Goal: Navigation & Orientation: Find specific page/section

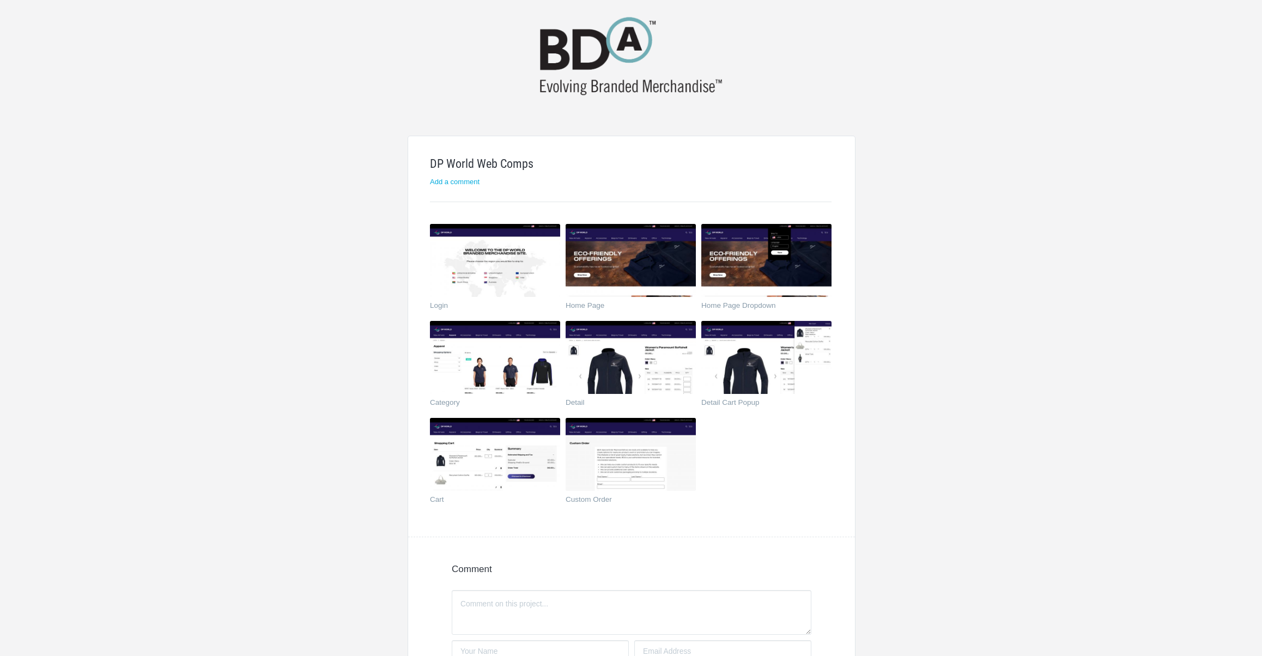
scroll to position [20, 0]
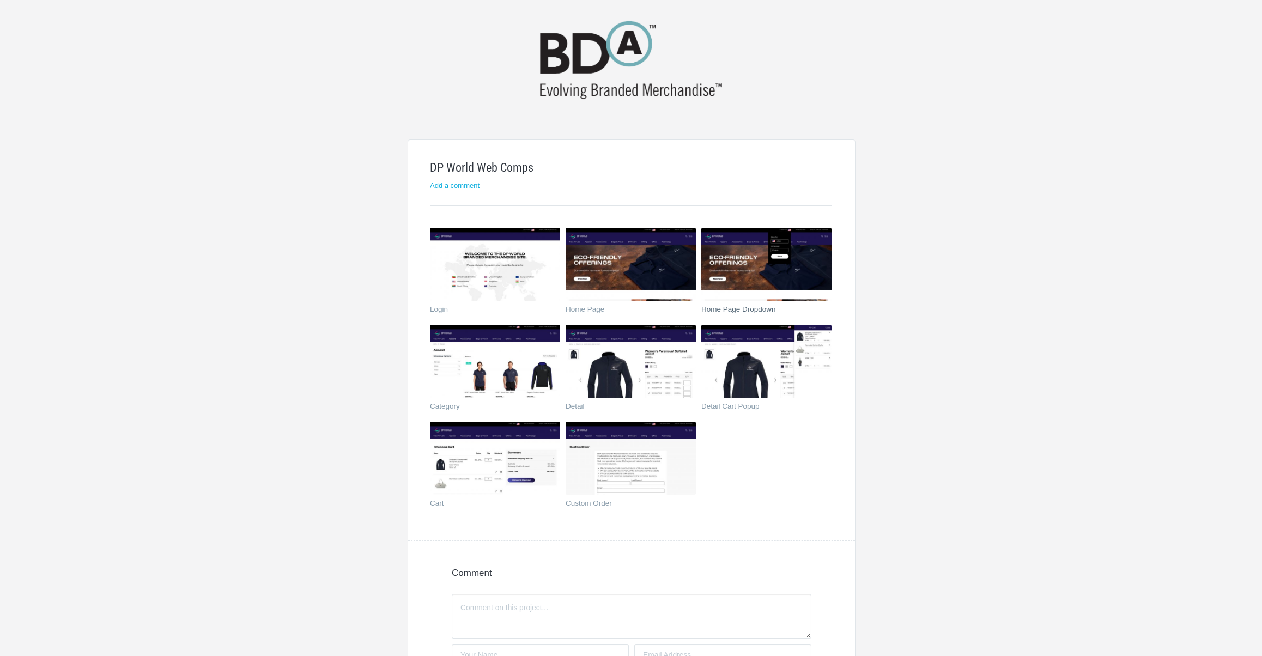
click at [748, 282] on img at bounding box center [766, 264] width 130 height 73
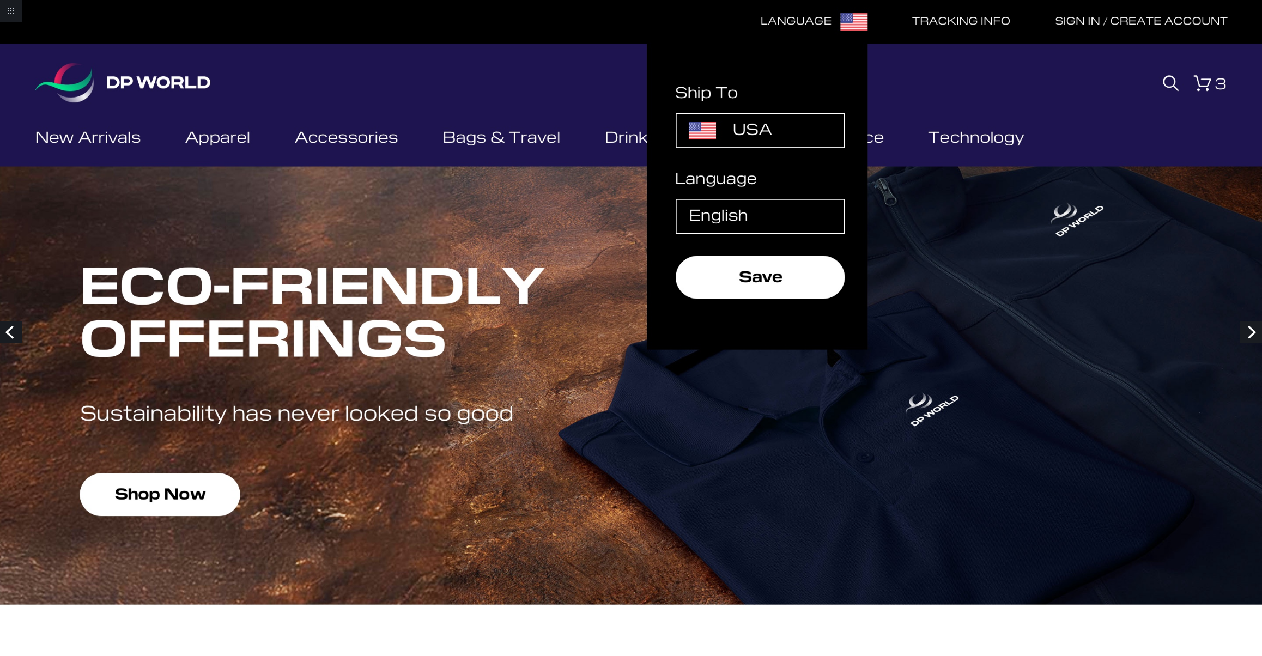
click at [1248, 332] on link "Next" at bounding box center [1251, 333] width 22 height 22
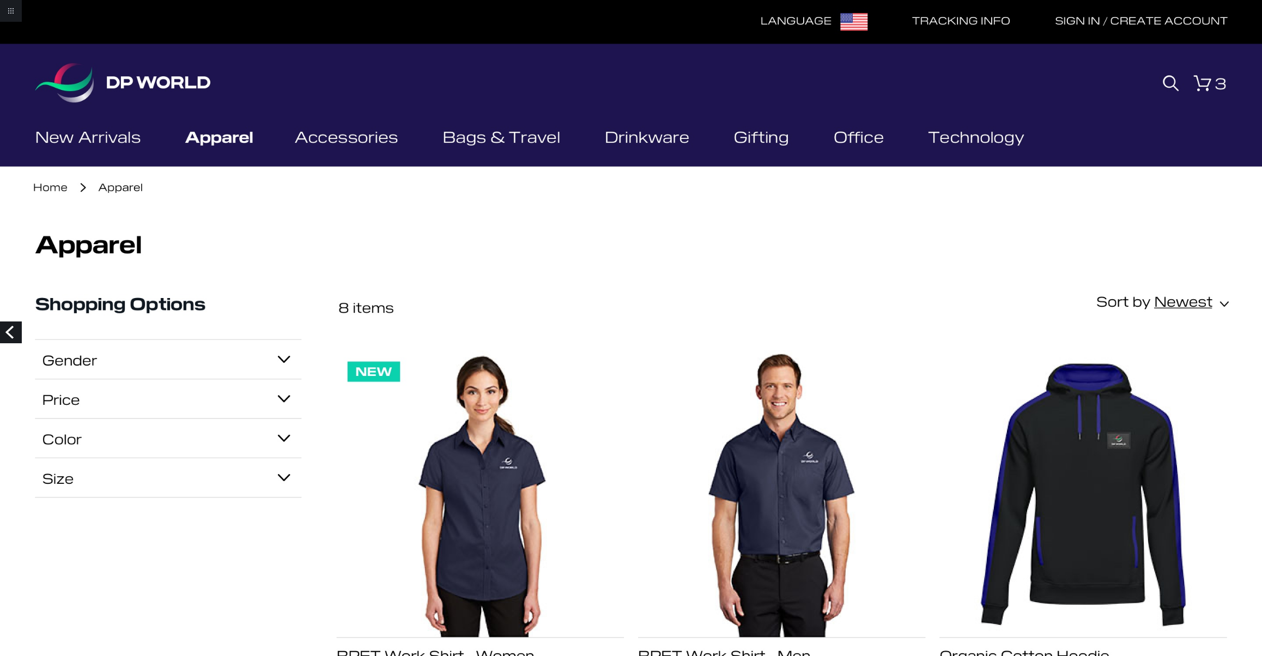
click at [15, 335] on link "Previous" at bounding box center [11, 333] width 22 height 22
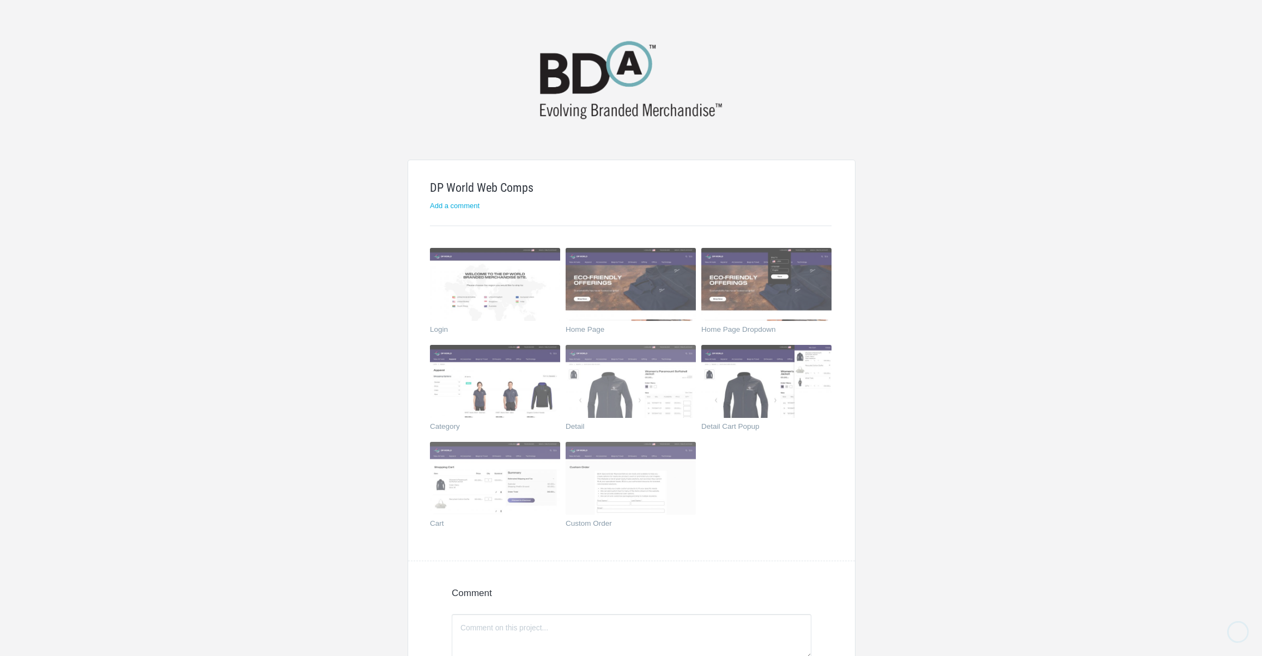
scroll to position [20, 0]
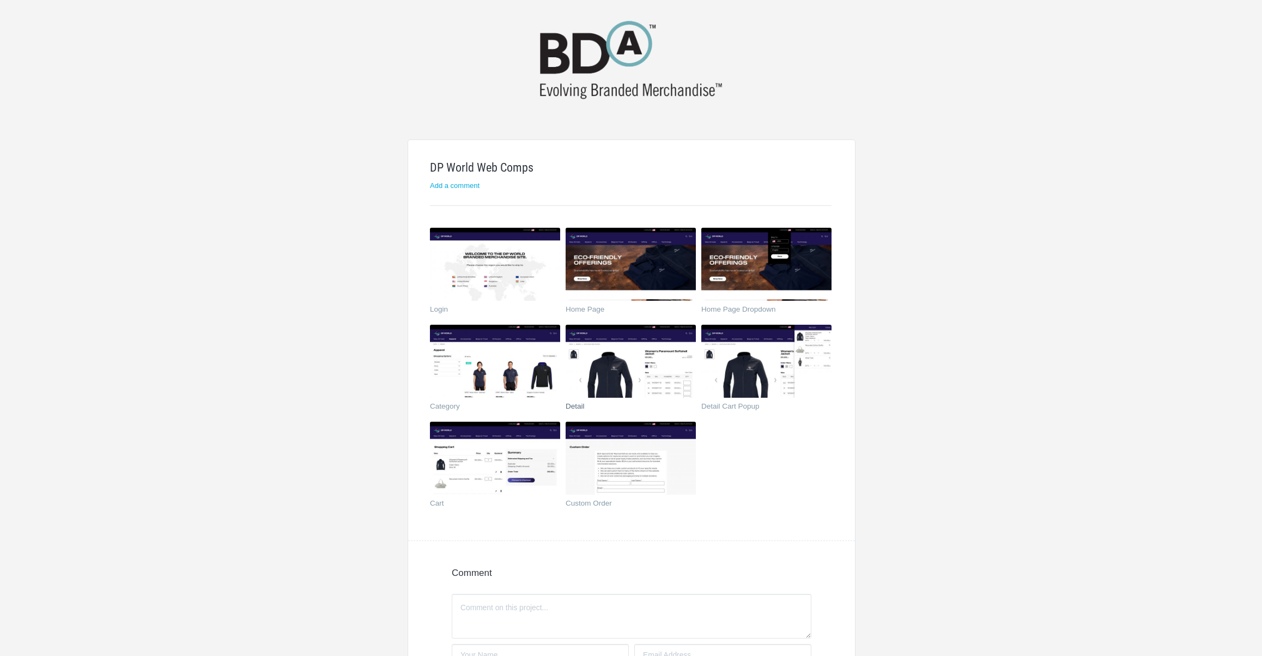
click at [640, 375] on img at bounding box center [631, 361] width 130 height 73
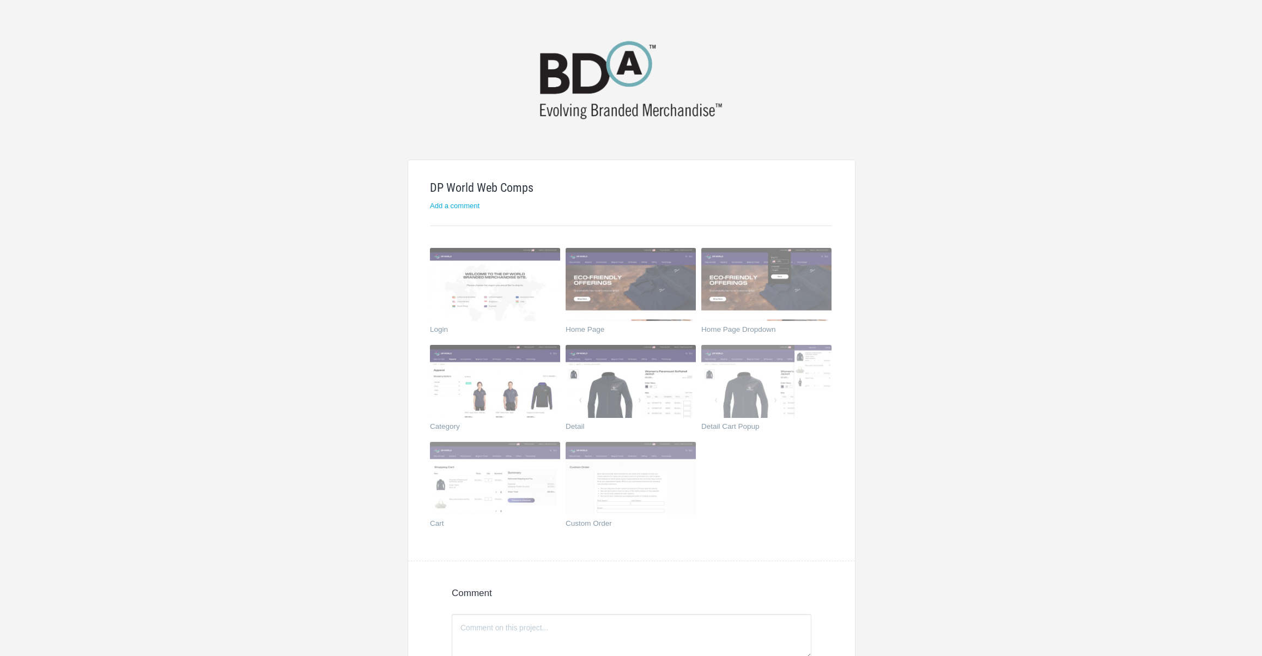
scroll to position [20, 0]
